Goal: Task Accomplishment & Management: Use online tool/utility

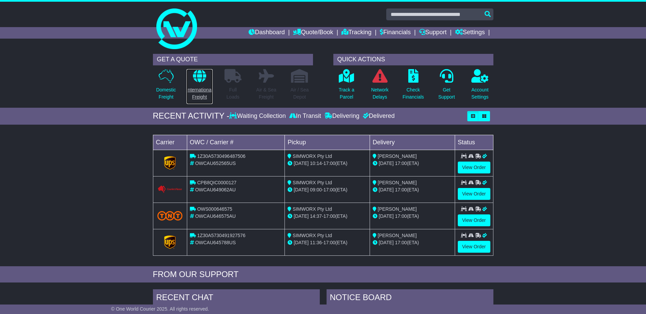
click at [200, 95] on p "International Freight" at bounding box center [200, 94] width 26 height 14
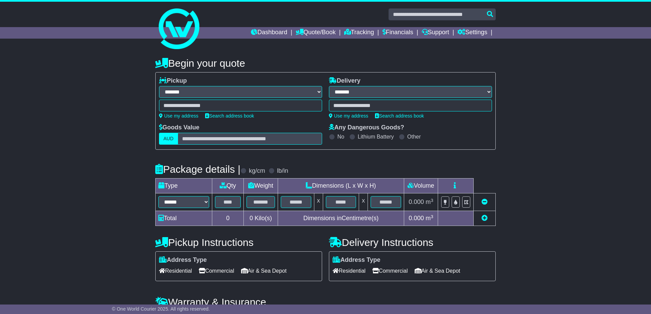
select select "**"
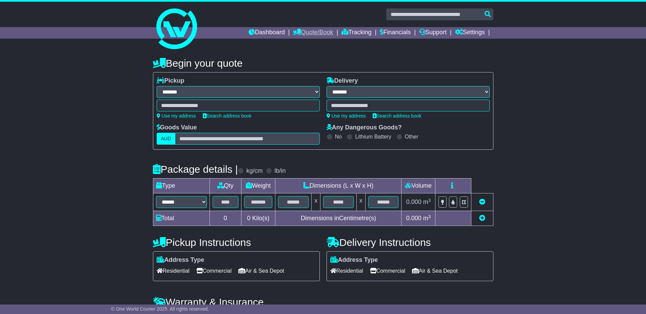
click at [308, 34] on link "Quote/Book" at bounding box center [313, 33] width 40 height 12
click at [308, 50] on link "International" at bounding box center [320, 51] width 54 height 7
select select "**"
click at [348, 33] on link "Tracking" at bounding box center [357, 33] width 30 height 12
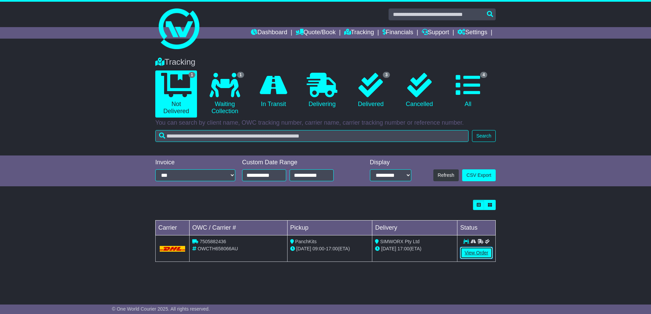
click at [474, 253] on link "View Order" at bounding box center [476, 253] width 33 height 12
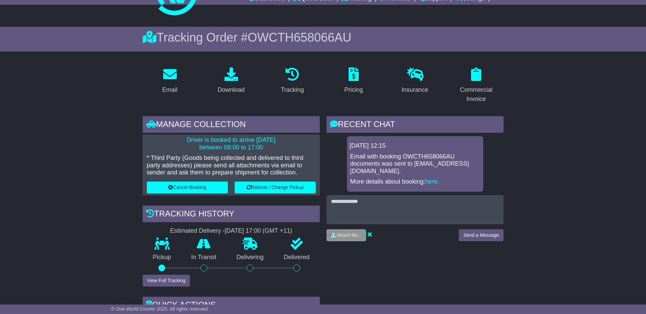
scroll to position [102, 0]
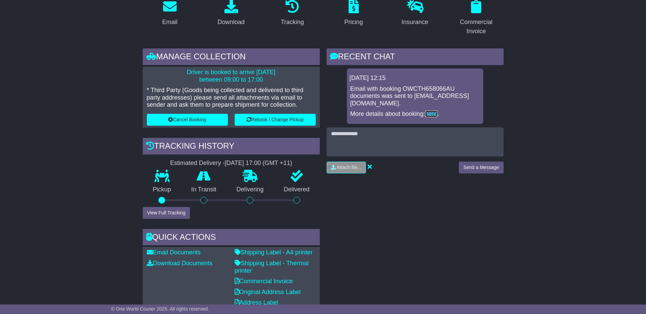
click at [437, 114] on link "here" at bounding box center [431, 114] width 12 height 7
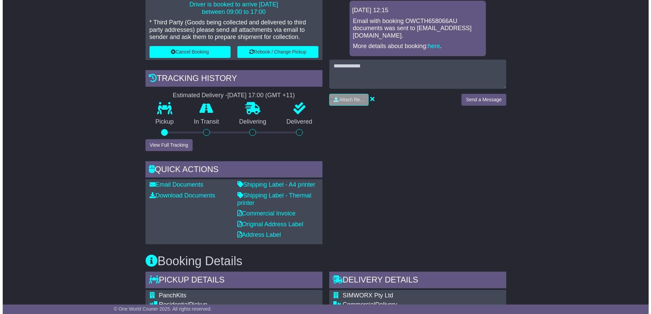
scroll to position [204, 0]
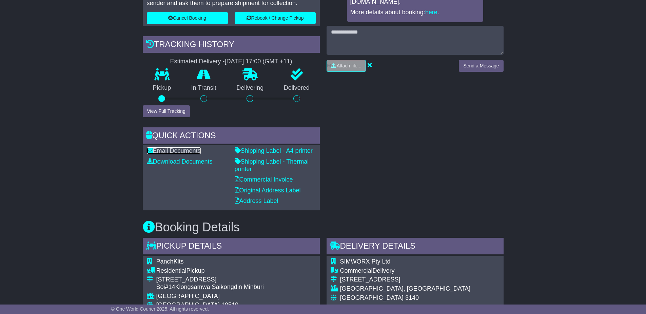
click at [195, 152] on link "Email Documents" at bounding box center [174, 151] width 54 height 7
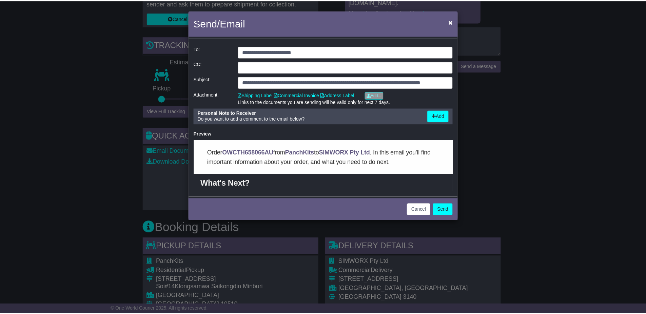
scroll to position [0, 0]
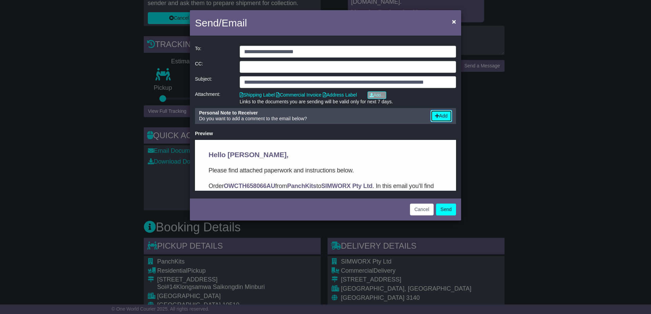
click at [440, 114] on button "Add" at bounding box center [441, 116] width 21 height 12
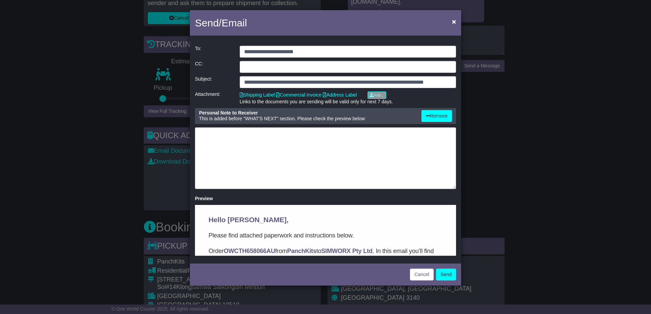
click at [381, 95] on input "file" at bounding box center [334, 97] width 103 height 10
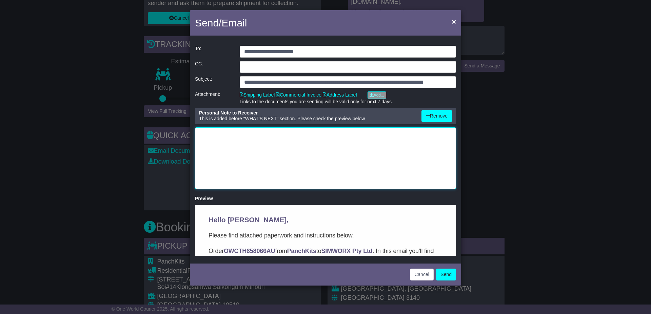
click at [328, 141] on textarea at bounding box center [325, 159] width 261 height 62
type textarea "**********"
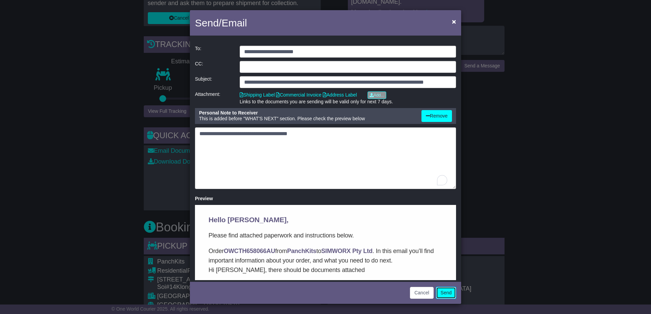
click at [445, 293] on button "Send" at bounding box center [446, 293] width 20 height 12
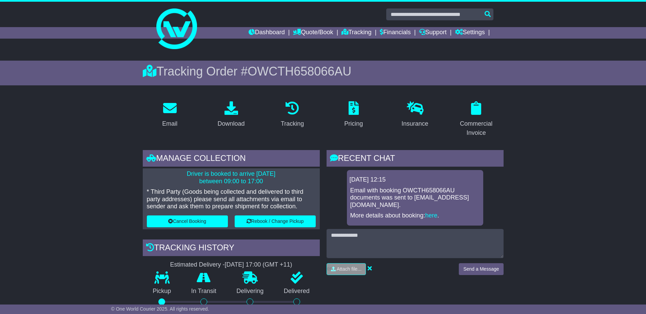
scroll to position [102, 0]
